Goal: Task Accomplishment & Management: Use online tool/utility

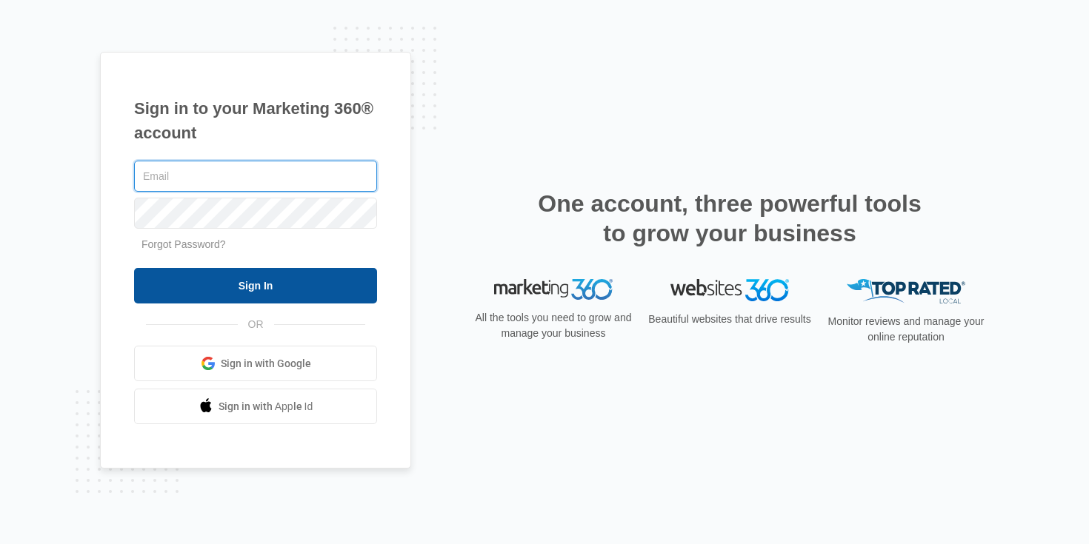
type input "[EMAIL_ADDRESS][DOMAIN_NAME]"
click at [277, 284] on input "Sign In" at bounding box center [255, 286] width 243 height 36
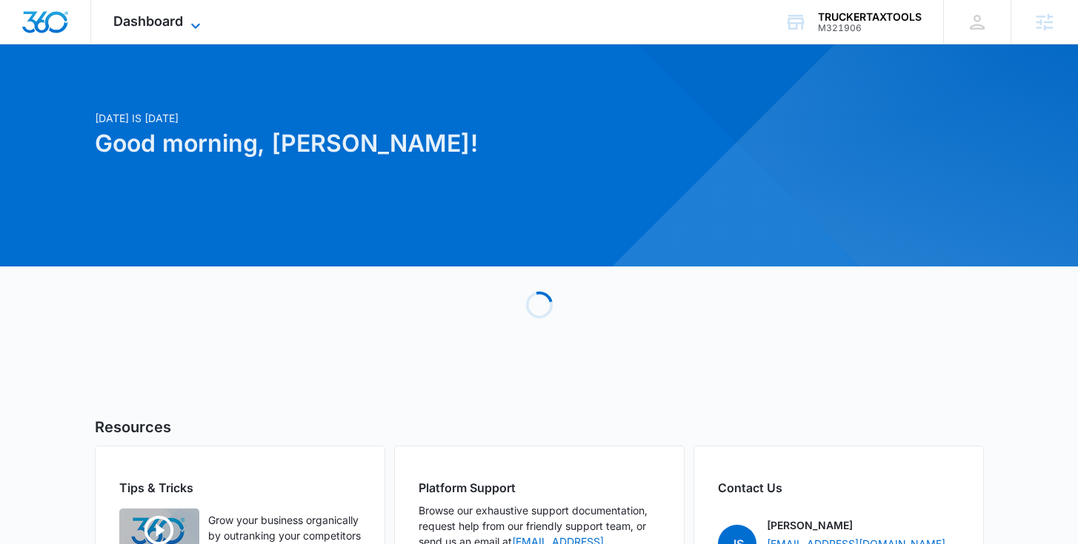
click at [145, 14] on span "Dashboard" at bounding box center [148, 21] width 70 height 16
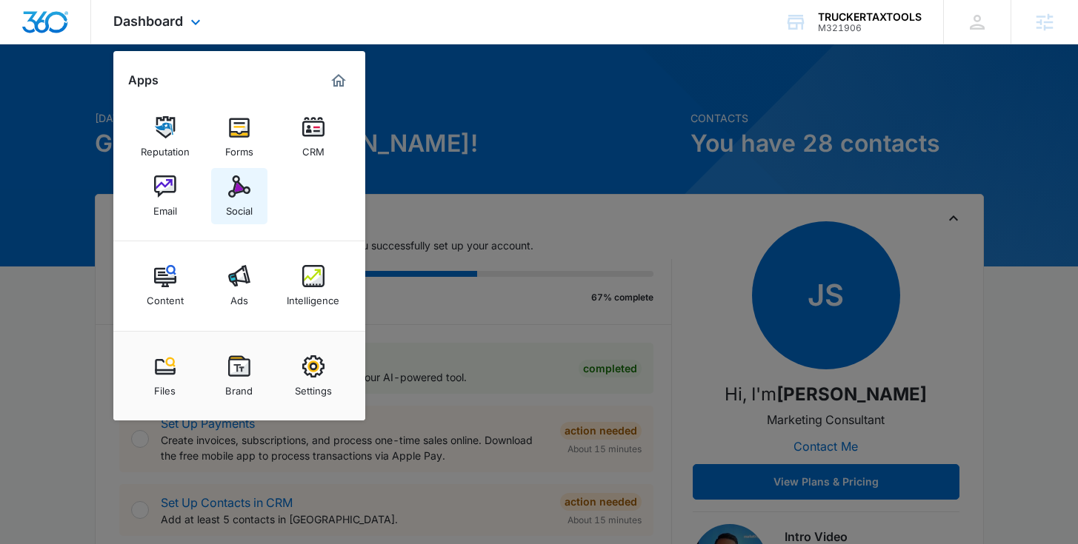
click at [239, 191] on img at bounding box center [239, 187] width 22 height 22
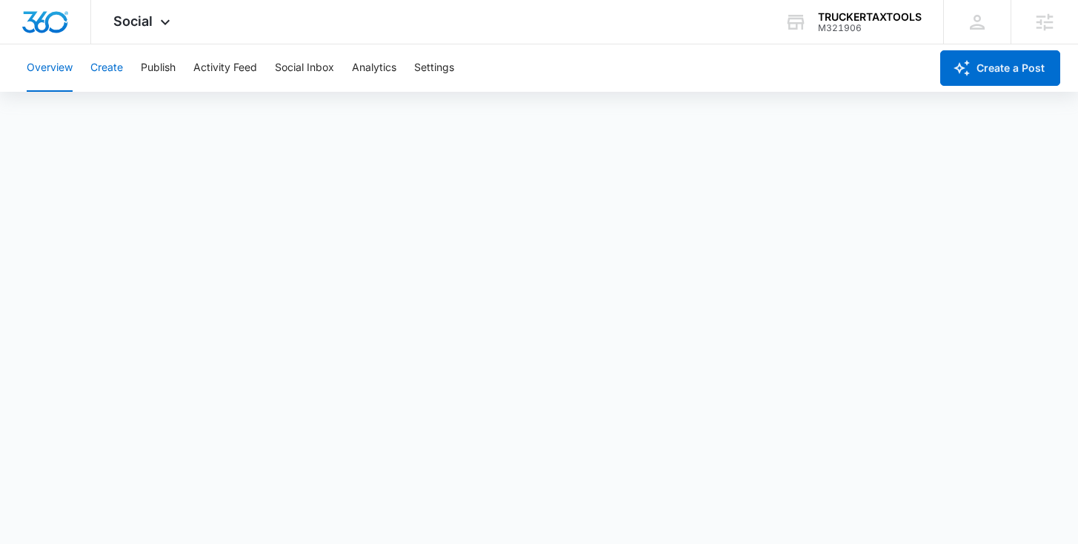
click at [114, 72] on button "Create" at bounding box center [106, 67] width 33 height 47
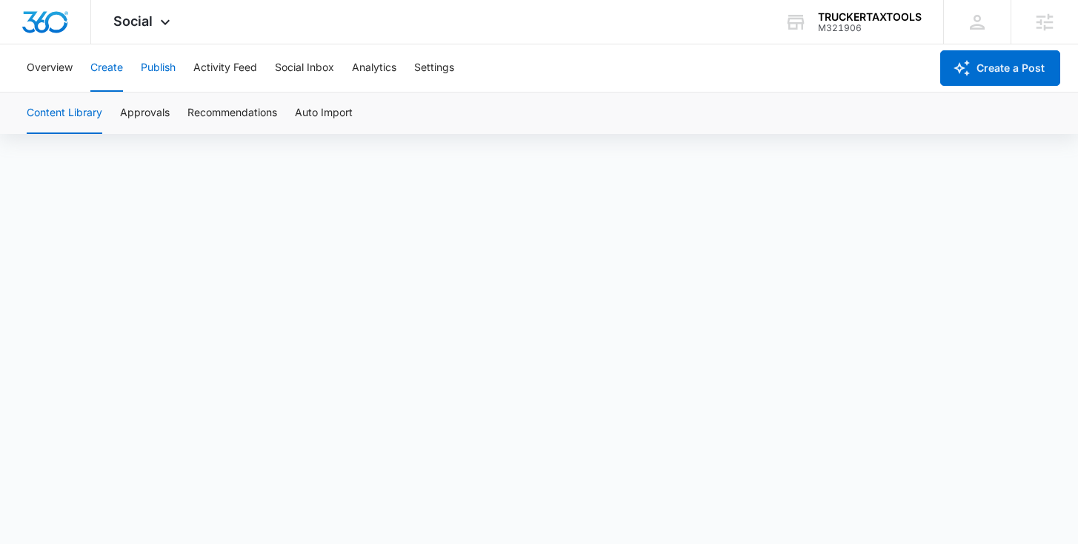
click at [142, 59] on button "Publish" at bounding box center [158, 67] width 35 height 47
click at [128, 114] on button "Schedules" at bounding box center [113, 113] width 50 height 41
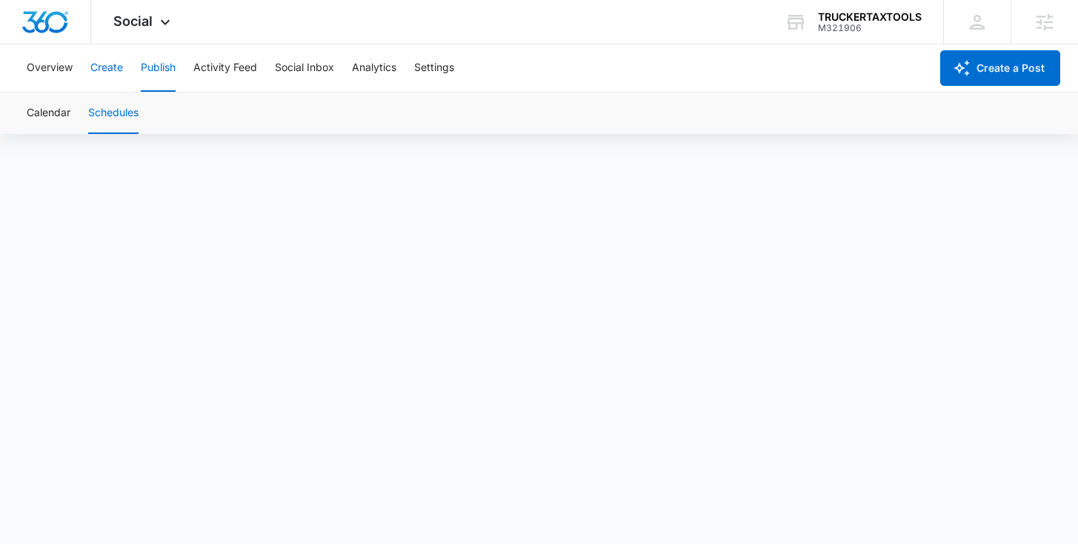
click at [114, 73] on button "Create" at bounding box center [106, 67] width 33 height 47
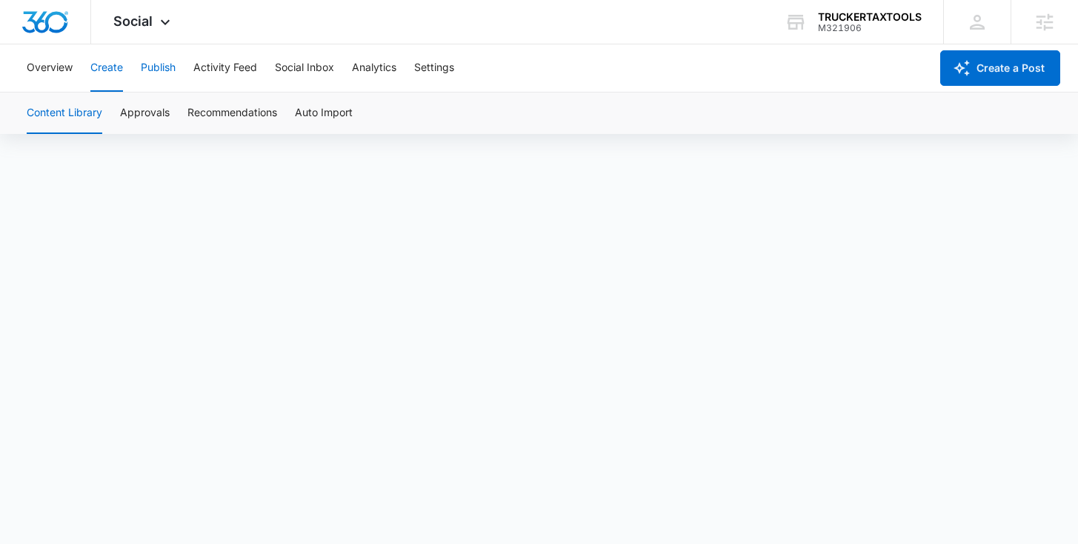
click at [160, 68] on button "Publish" at bounding box center [158, 67] width 35 height 47
click at [115, 111] on button "Schedules" at bounding box center [113, 113] width 50 height 41
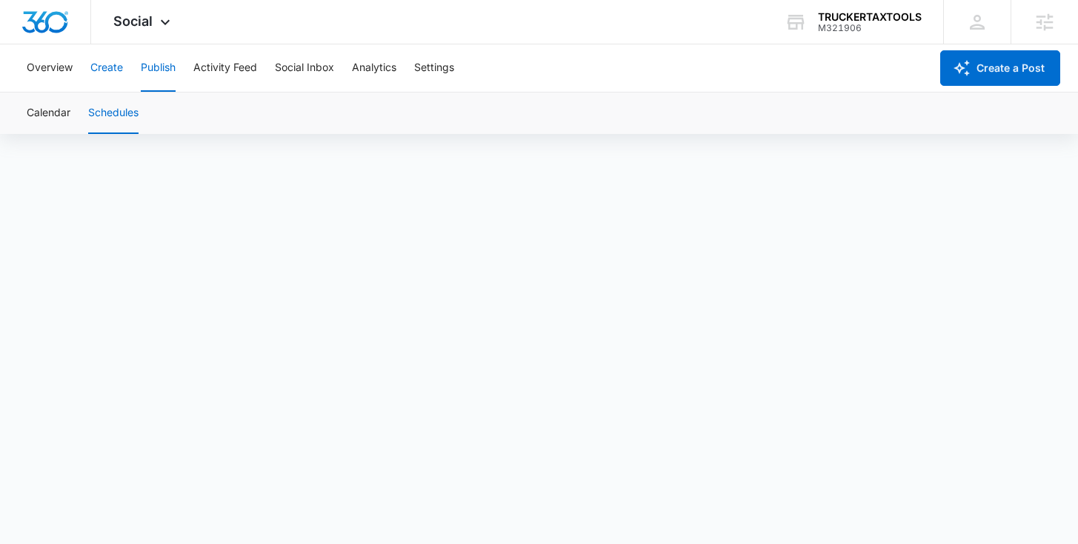
click at [107, 81] on button "Create" at bounding box center [106, 67] width 33 height 47
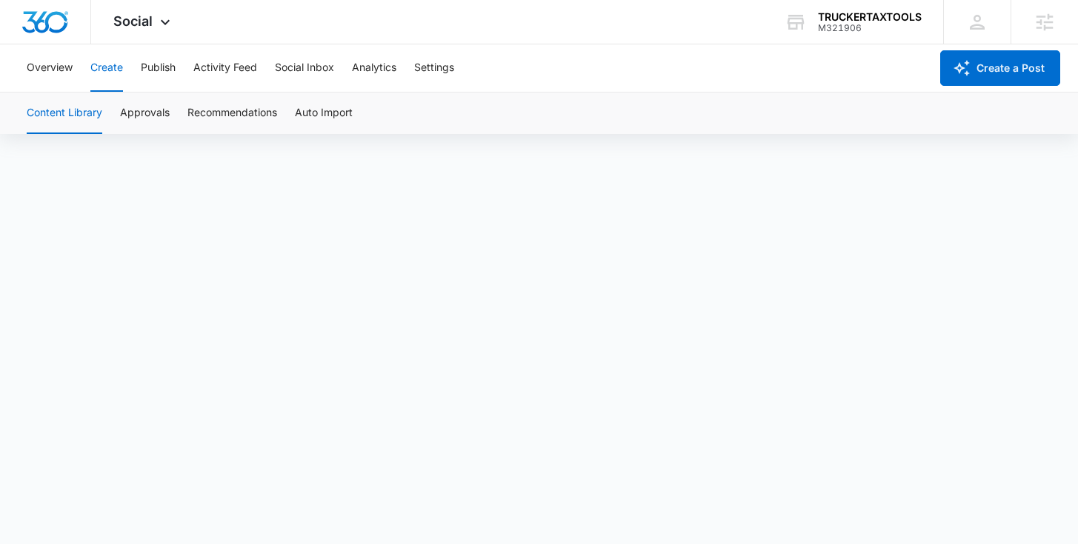
scroll to position [10, 0]
